Goal: Obtain resource: Download file/media

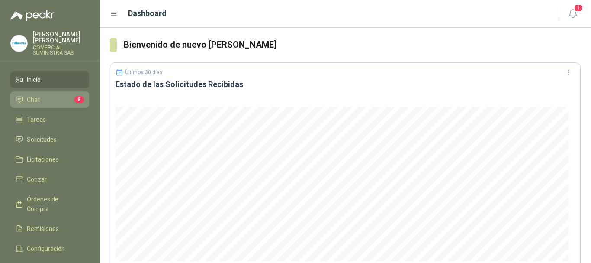
click at [45, 95] on li "Chat 8" at bounding box center [50, 100] width 68 height 10
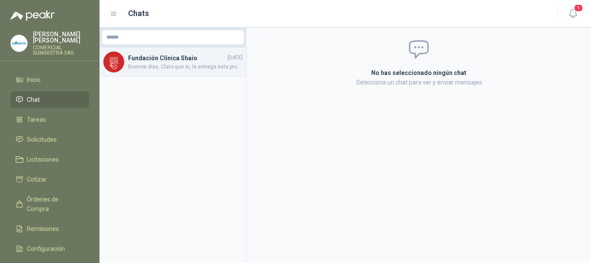
click at [166, 63] on span "Buenos días, Claro que si, la entrega esta programada para el día [PERSON_NAME]…" at bounding box center [185, 67] width 115 height 8
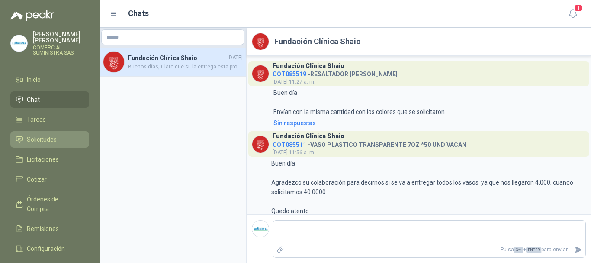
click at [42, 135] on span "Solicitudes" at bounding box center [42, 140] width 30 height 10
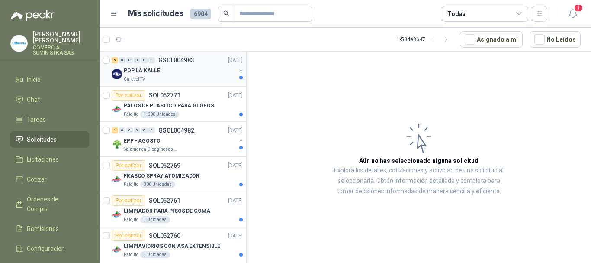
click at [188, 72] on div "POP LA KALLE" at bounding box center [180, 70] width 112 height 10
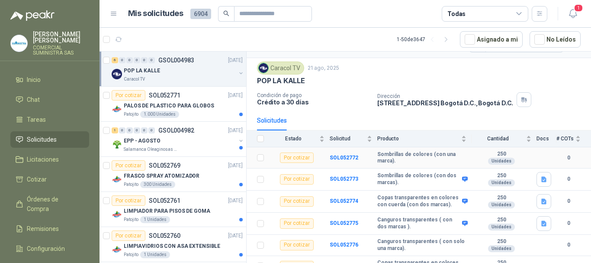
scroll to position [31, 0]
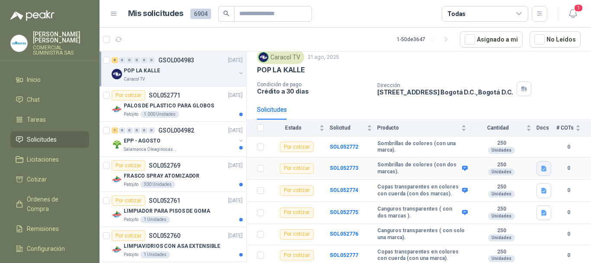
click at [542, 168] on icon "button" at bounding box center [544, 168] width 5 height 6
click at [499, 149] on button "POP VARIOS LA KALLE.docx" at bounding box center [497, 149] width 84 height 9
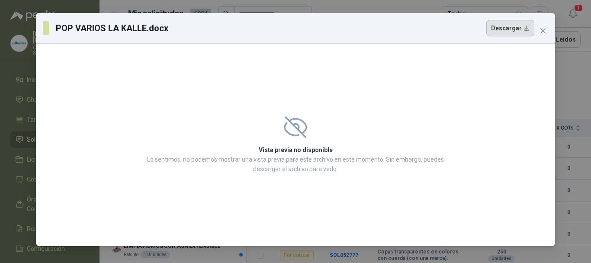
click at [509, 27] on button "Descargar" at bounding box center [511, 28] width 48 height 16
click at [541, 31] on icon "close" at bounding box center [543, 30] width 7 height 7
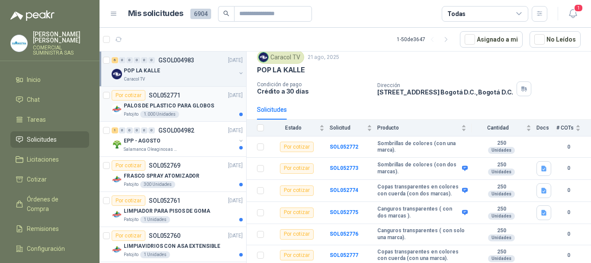
click at [201, 106] on p "PALOS DE PLASTICO PARA GLOBOS" at bounding box center [169, 106] width 90 height 8
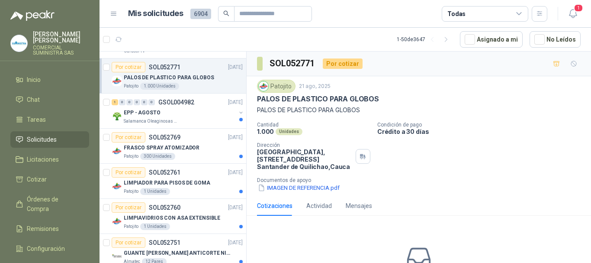
scroll to position [43, 0]
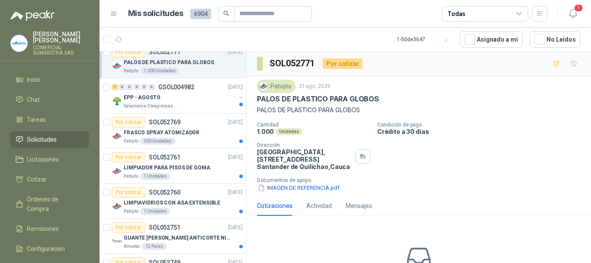
click at [201, 106] on div "Salamanca Oleaginosas SAS" at bounding box center [180, 106] width 112 height 7
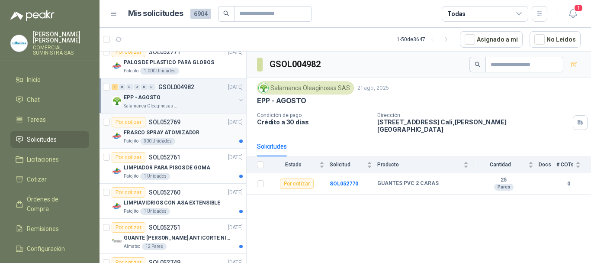
click at [199, 124] on div "Por cotizar SOL052769 [DATE]" at bounding box center [177, 122] width 131 height 10
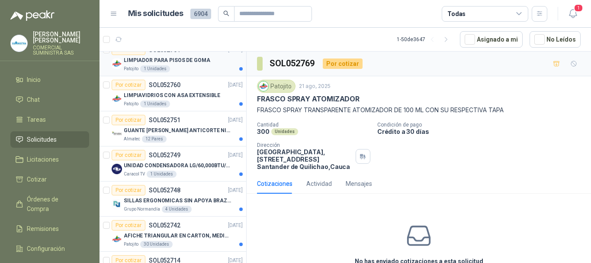
scroll to position [173, 0]
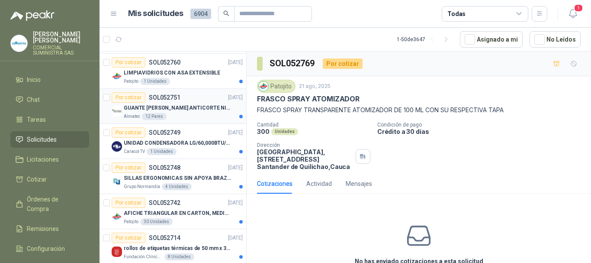
click at [183, 112] on div "GUANTE [PERSON_NAME] ANTICORTE NIV 5 TALLA L" at bounding box center [183, 108] width 119 height 10
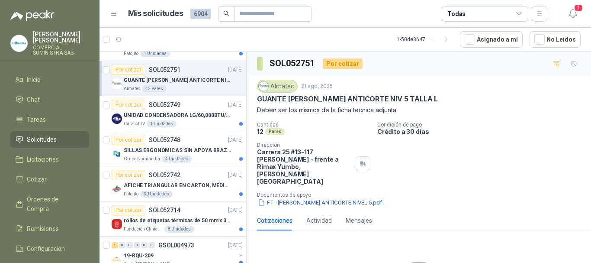
scroll to position [216, 0]
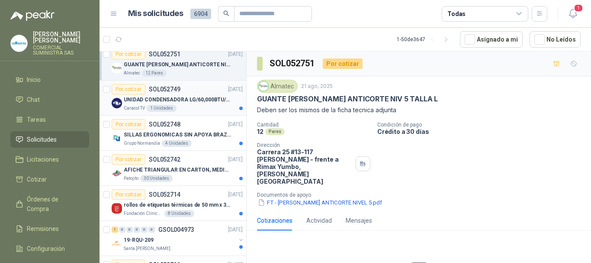
click at [186, 106] on div "Caracol TV 1 Unidades" at bounding box center [183, 108] width 119 height 7
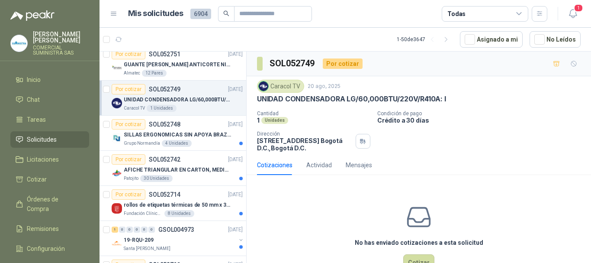
scroll to position [260, 0]
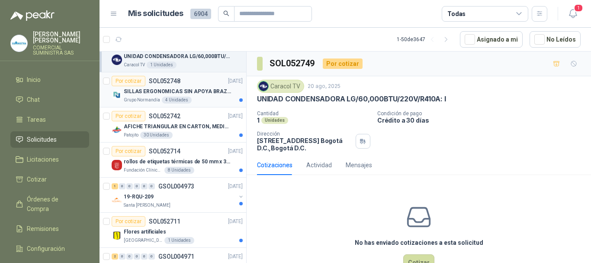
click at [195, 93] on p "SILLAS ERGONOMICAS SIN APOYA BRAZOS" at bounding box center [178, 91] width 108 height 8
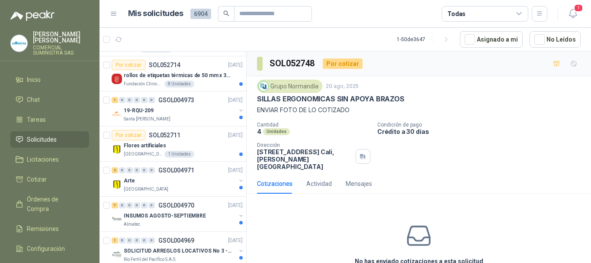
scroll to position [346, 0]
click at [139, 82] on p "Fundación Clínica Shaio" at bounding box center [143, 83] width 39 height 7
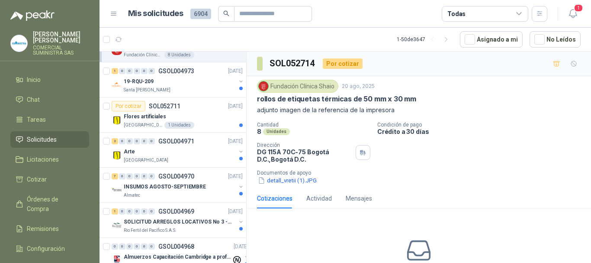
scroll to position [390, 0]
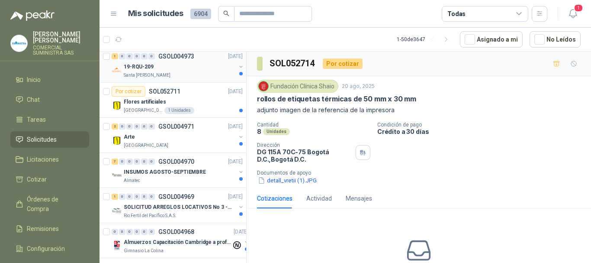
click at [168, 71] on div "19-RQU-209" at bounding box center [180, 66] width 112 height 10
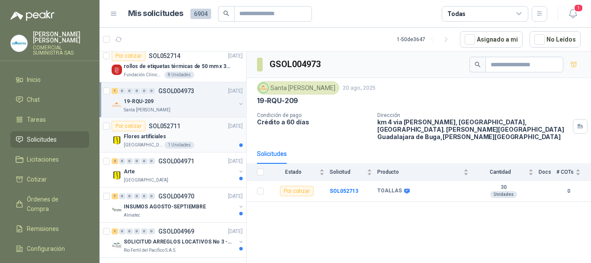
scroll to position [390, 0]
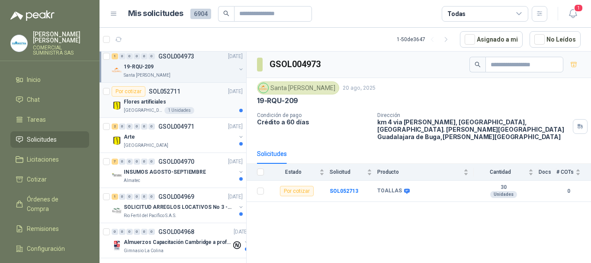
click at [138, 100] on p "Flores artificiales" at bounding box center [145, 102] width 42 height 8
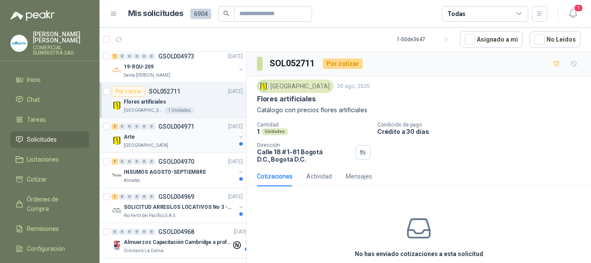
click at [147, 137] on div "Arte" at bounding box center [180, 137] width 112 height 10
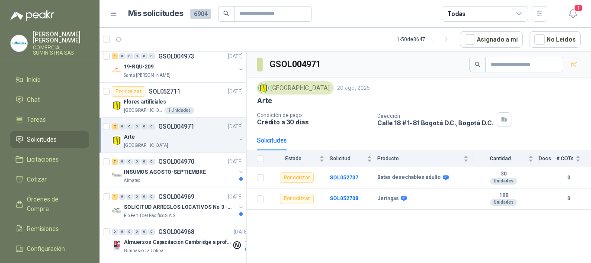
scroll to position [433, 0]
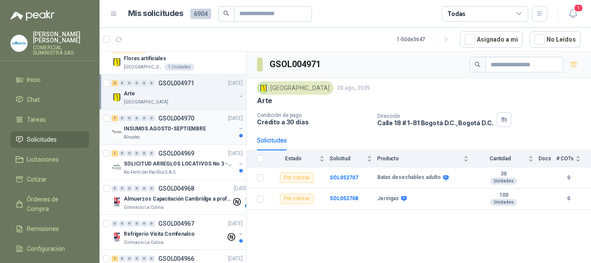
click at [178, 129] on p "INSUMOS AGOSTO-SEPTIEMBRE" at bounding box center [165, 129] width 82 height 8
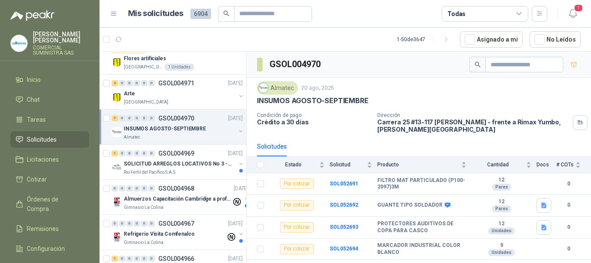
scroll to position [476, 0]
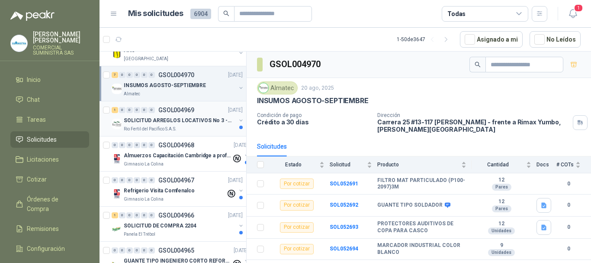
click at [178, 128] on div "Rio Fertil del Pacífico S.A.S." at bounding box center [180, 129] width 112 height 7
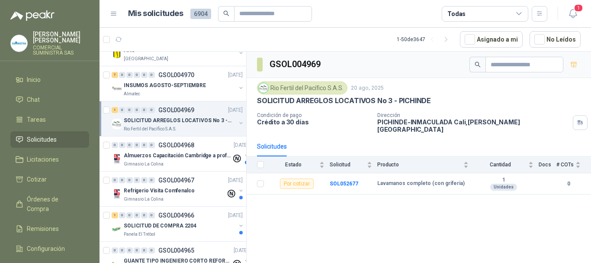
scroll to position [520, 0]
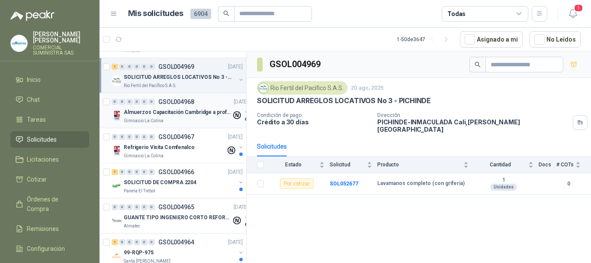
click at [182, 120] on div "Gimnasio La Colina" at bounding box center [178, 120] width 108 height 7
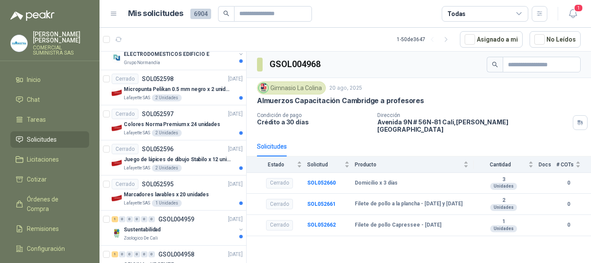
scroll to position [823, 0]
click at [204, 82] on div "Cerrado SOL052598 [DATE]" at bounding box center [177, 79] width 131 height 10
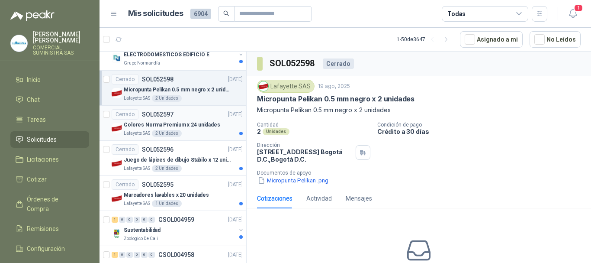
click at [192, 116] on div "Cerrado SOL052597 [DATE]" at bounding box center [177, 114] width 131 height 10
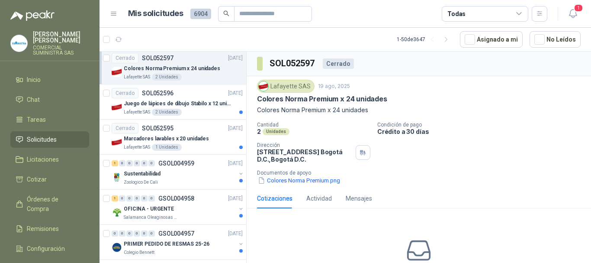
scroll to position [866, 0]
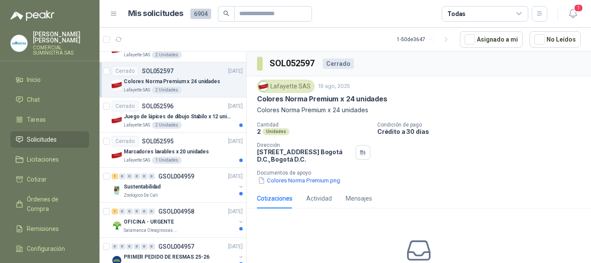
click at [192, 116] on p "Juego de lápices de dibujo Stabilo x 12 unidades" at bounding box center [178, 117] width 108 height 8
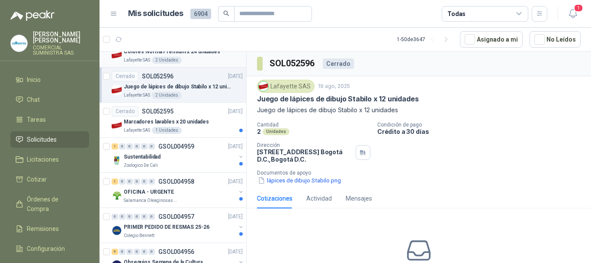
scroll to position [909, 0]
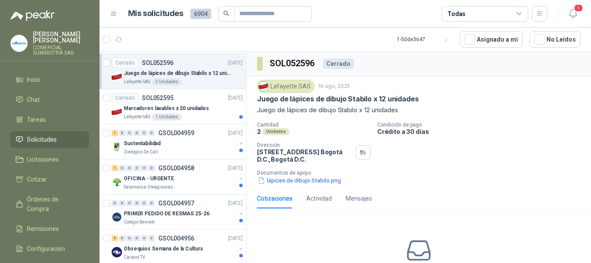
click at [192, 116] on div "Lafayette SAS 1 Unidades" at bounding box center [183, 116] width 119 height 7
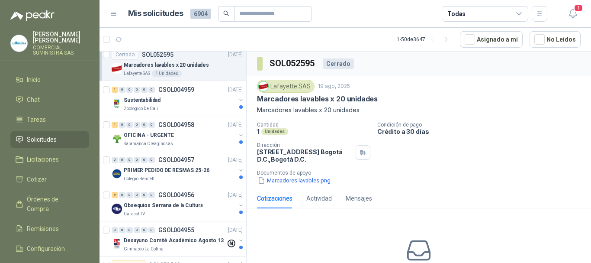
scroll to position [996, 0]
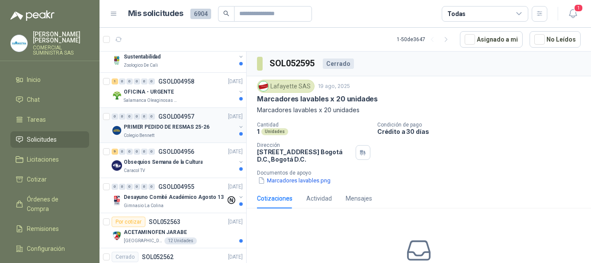
click at [191, 120] on p "GSOL004957" at bounding box center [176, 116] width 36 height 6
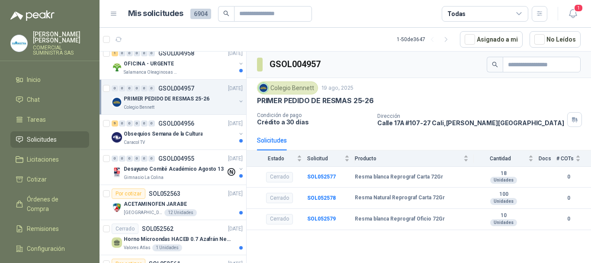
scroll to position [1039, 0]
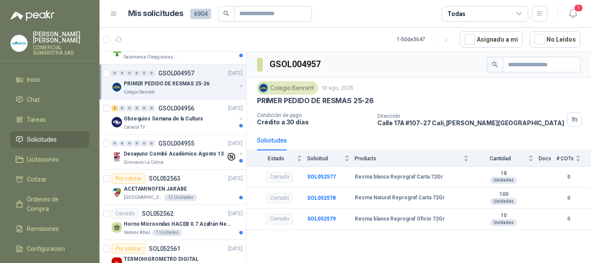
click at [191, 120] on p "Obsequios Semana de la Cultura" at bounding box center [163, 119] width 79 height 8
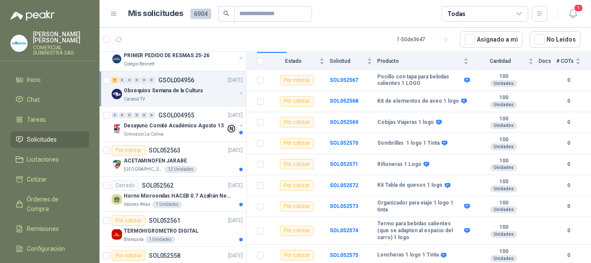
scroll to position [1082, 0]
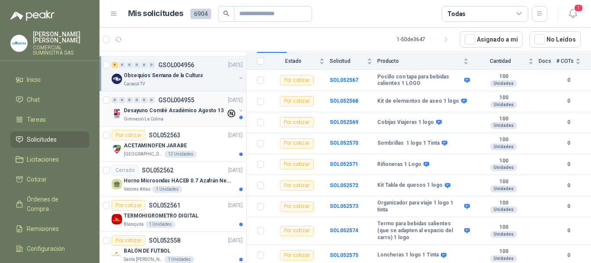
click at [187, 115] on div "Desayuno Comité Académico Agosto 13" at bounding box center [175, 110] width 102 height 10
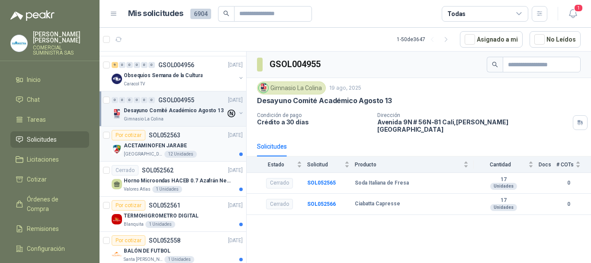
click at [180, 140] on div "Por cotizar SOL052563 [DATE]" at bounding box center [177, 135] width 131 height 10
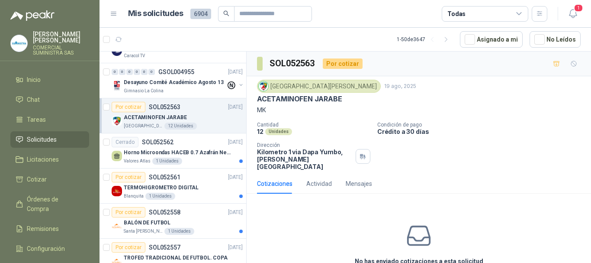
scroll to position [1126, 0]
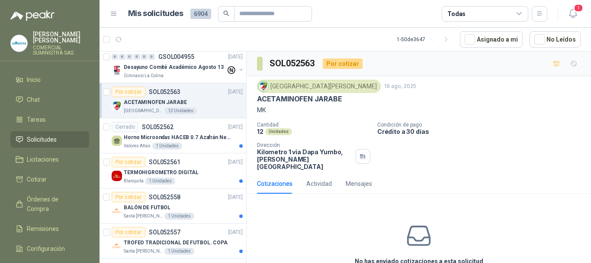
click at [180, 140] on p "Horno Microondas HACEB 0.7 Azafrán Negro" at bounding box center [178, 137] width 108 height 8
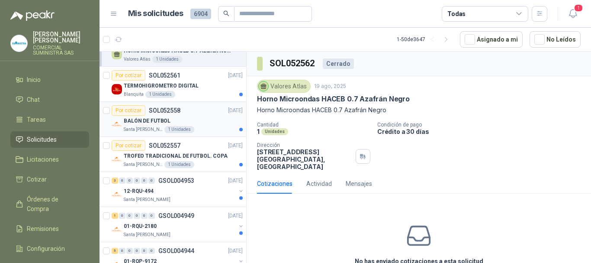
scroll to position [1169, 0]
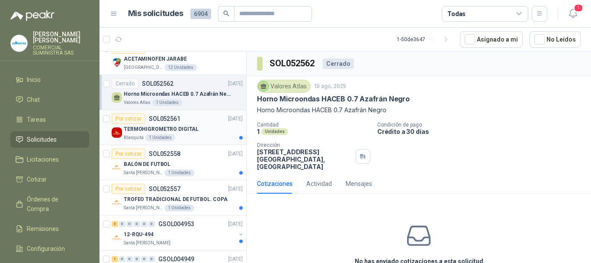
click at [206, 130] on div "TERMOHIGROMETRO DIGITAL" at bounding box center [183, 129] width 119 height 10
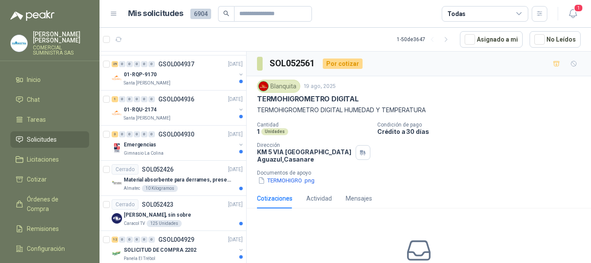
scroll to position [1558, 0]
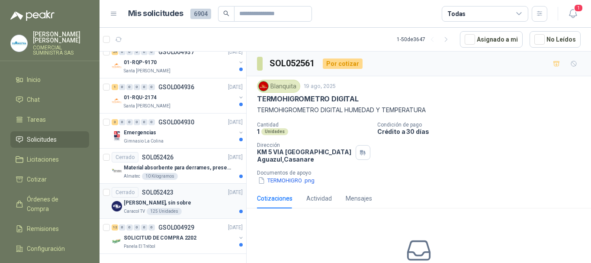
click at [131, 200] on div "[PERSON_NAME], sin sobre" at bounding box center [183, 202] width 119 height 10
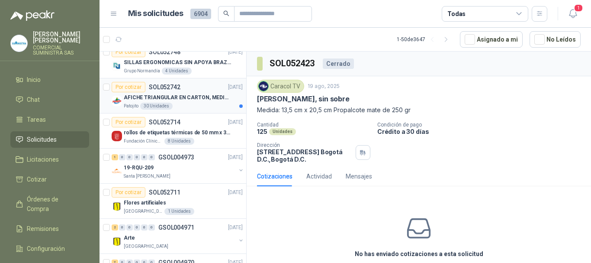
scroll to position [303, 0]
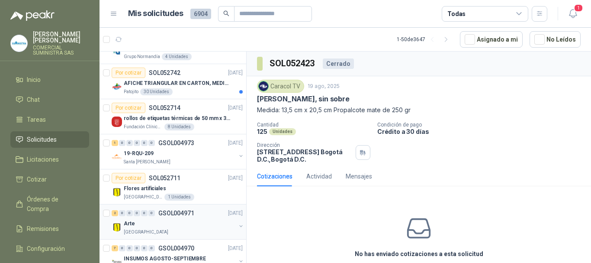
click at [168, 221] on div "Arte" at bounding box center [180, 223] width 112 height 10
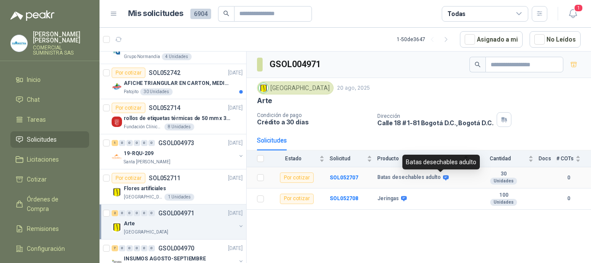
click at [443, 177] on icon at bounding box center [446, 177] width 6 height 5
click at [405, 178] on b "Batas desechables adulto" at bounding box center [410, 177] width 64 height 7
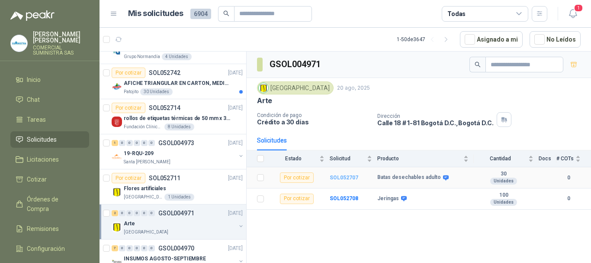
click at [347, 177] on b "SOL052707" at bounding box center [344, 177] width 29 height 6
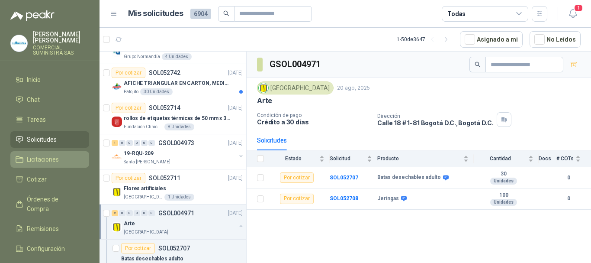
click at [51, 155] on span "Licitaciones" at bounding box center [43, 160] width 32 height 10
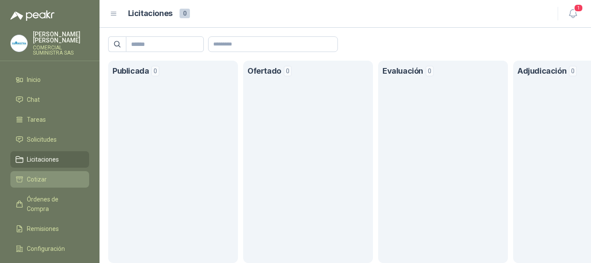
click at [41, 174] on span "Cotizar" at bounding box center [37, 179] width 20 height 10
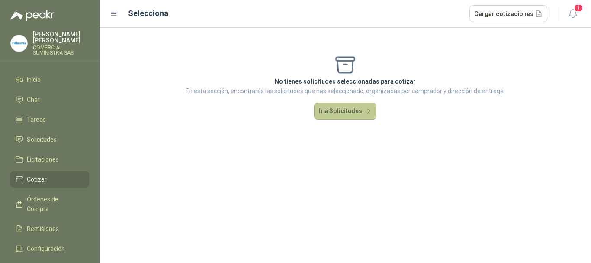
click at [343, 112] on button "Ir a Solicitudes" at bounding box center [345, 111] width 62 height 17
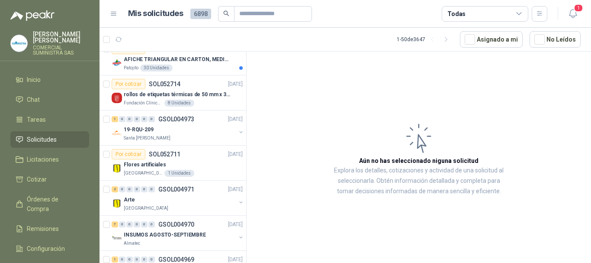
scroll to position [346, 0]
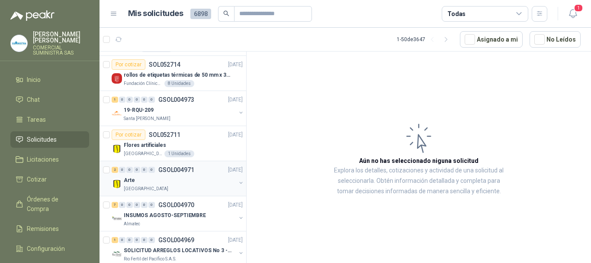
click at [158, 184] on div "Arte" at bounding box center [180, 180] width 112 height 10
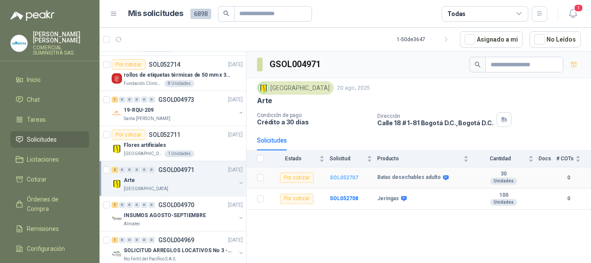
click at [345, 177] on b "SOL052707" at bounding box center [344, 177] width 29 height 6
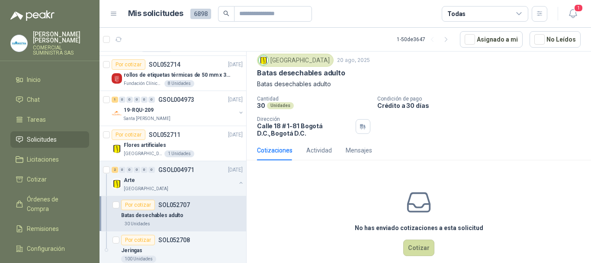
scroll to position [38, 0]
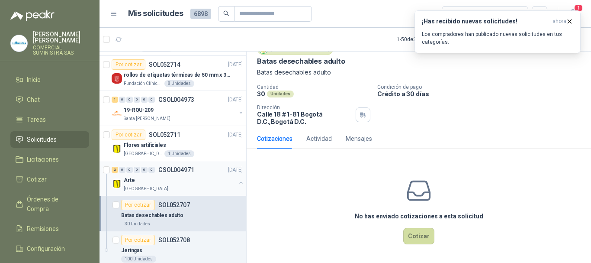
click at [158, 183] on div "Arte" at bounding box center [180, 180] width 112 height 10
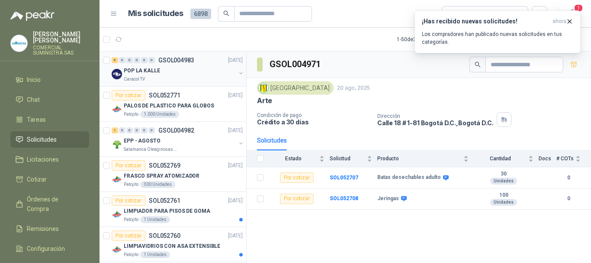
click at [178, 71] on div "POP LA KALLE" at bounding box center [180, 70] width 112 height 10
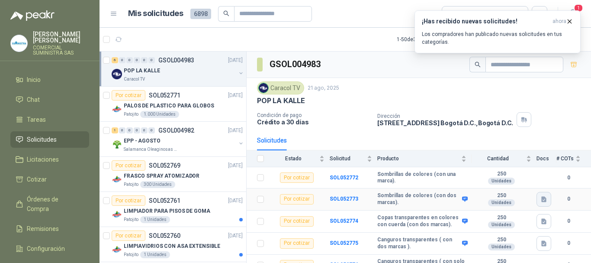
click at [542, 197] on icon "button" at bounding box center [544, 199] width 5 height 6
click at [474, 178] on button "POP VARIOS LA KALLE.docx" at bounding box center [497, 179] width 84 height 9
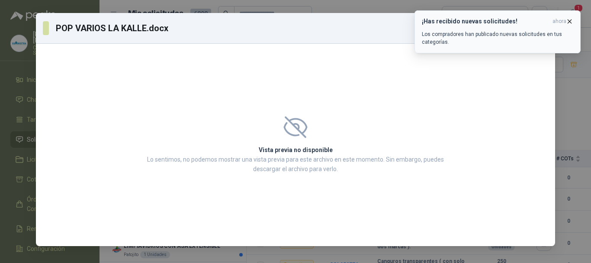
click at [568, 21] on icon "button" at bounding box center [569, 21] width 7 height 7
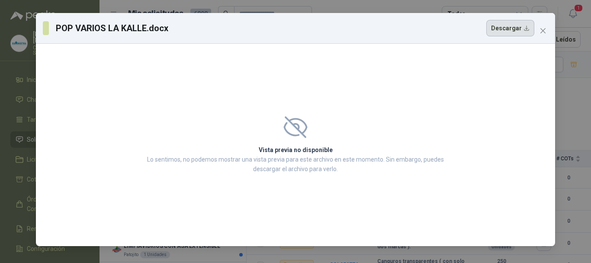
click at [508, 28] on button "Descargar" at bounding box center [511, 28] width 48 height 16
